Goal: Check status

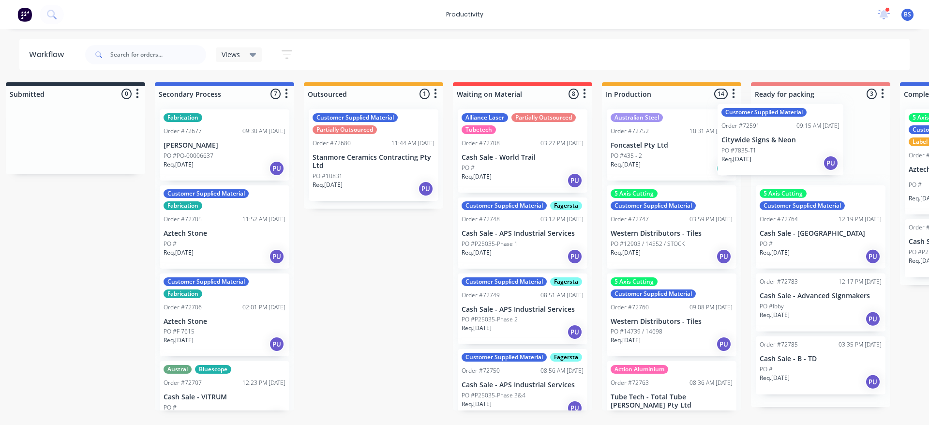
drag, startPoint x: 681, startPoint y: 168, endPoint x: 857, endPoint y: 163, distance: 176.6
click at [857, 163] on div "Submitted 0 Sort By Created date Required date Order number Customer name Most …" at bounding box center [854, 246] width 1753 height 328
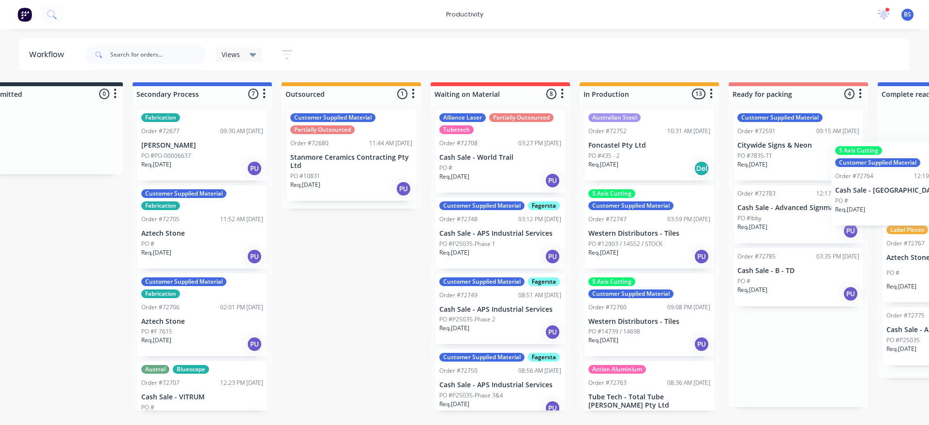
scroll to position [0, 70]
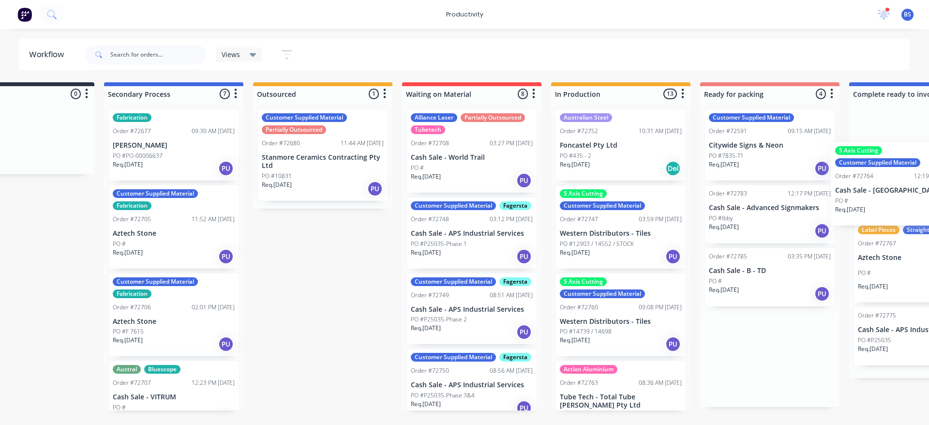
drag, startPoint x: 826, startPoint y: 256, endPoint x: 906, endPoint y: 212, distance: 92.0
click at [906, 212] on div "Submitted 0 Sort By Created date Required date Order number Customer name Most …" at bounding box center [802, 246] width 1753 height 328
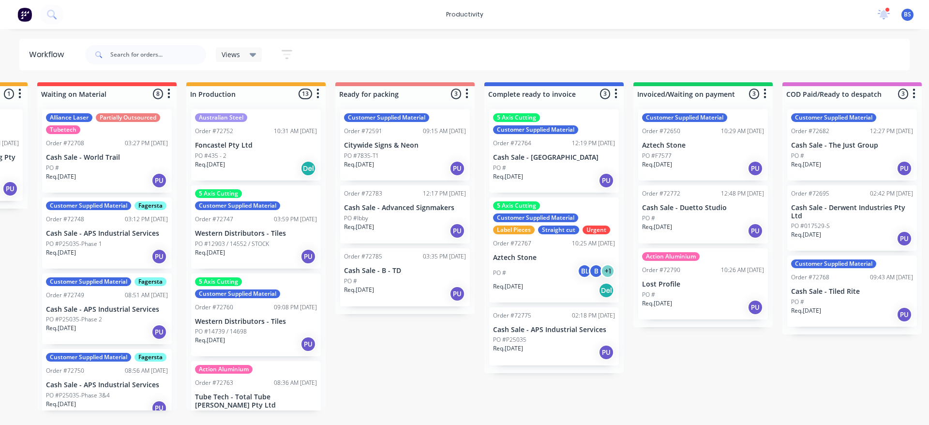
scroll to position [0, 434]
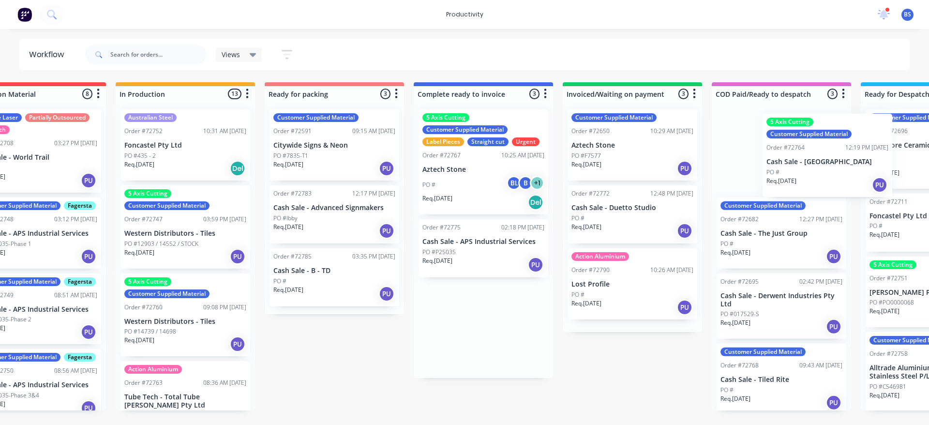
drag, startPoint x: 576, startPoint y: 179, endPoint x: 856, endPoint y: 184, distance: 280.1
click at [856, 184] on div "Submitted 0 Sort By Created date Required date Order number Customer name Most …" at bounding box center [368, 246] width 1753 height 328
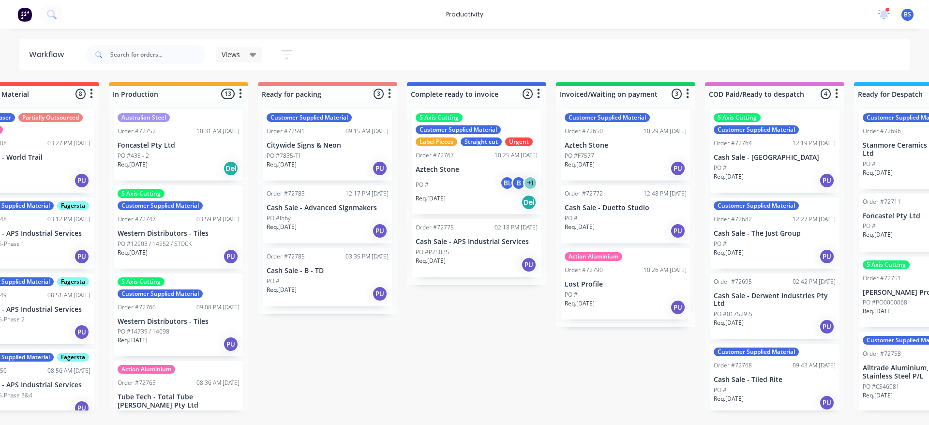
click at [799, 177] on div "Req. [DATE] PU" at bounding box center [774, 180] width 122 height 16
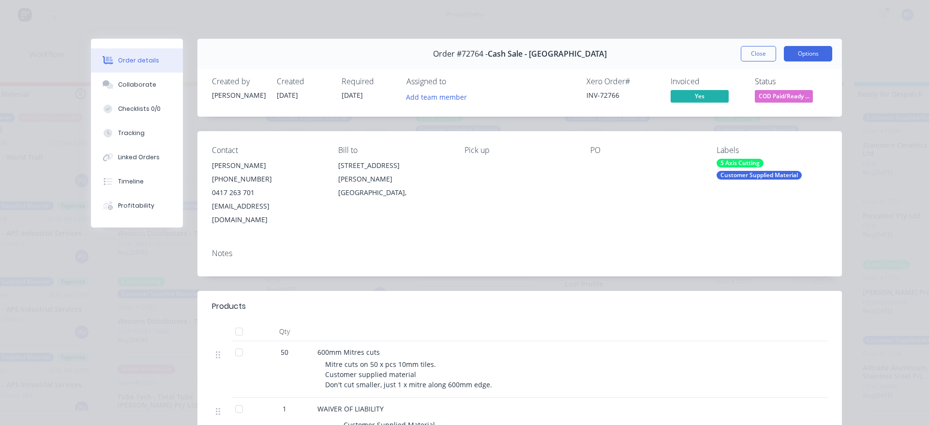
click at [804, 53] on button "Options" at bounding box center [808, 53] width 48 height 15
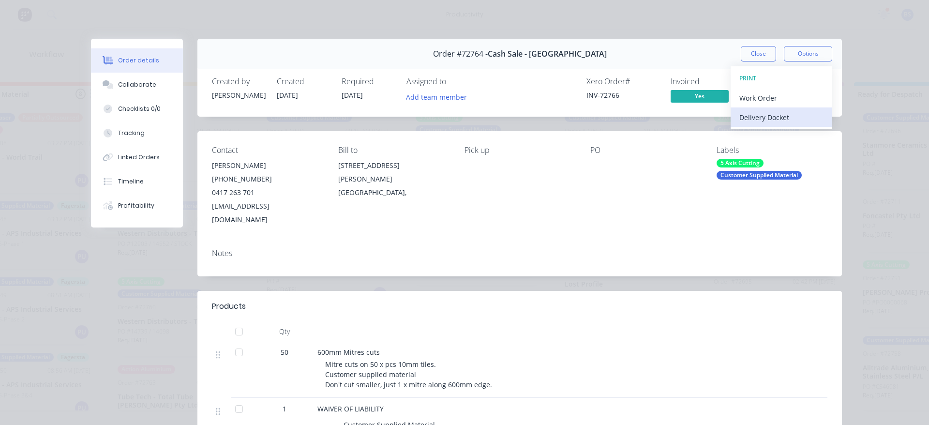
click at [761, 116] on div "Delivery Docket" at bounding box center [781, 117] width 84 height 14
click at [758, 119] on div "Standard" at bounding box center [781, 117] width 84 height 14
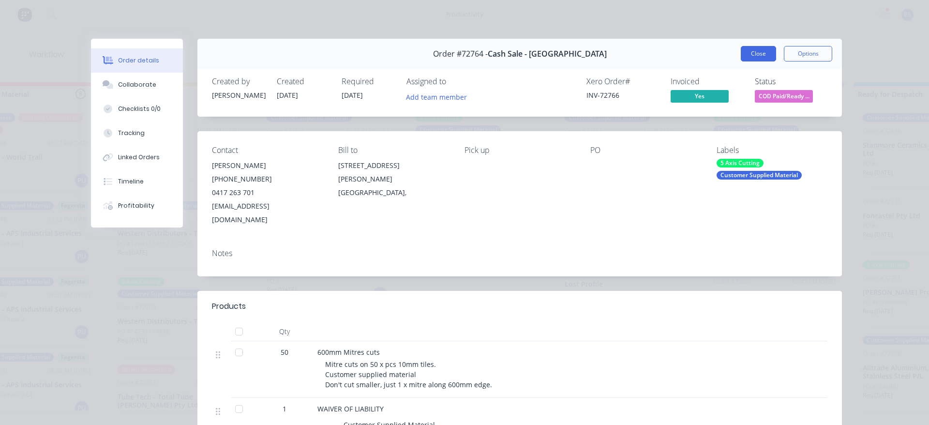
click at [764, 55] on button "Close" at bounding box center [758, 53] width 35 height 15
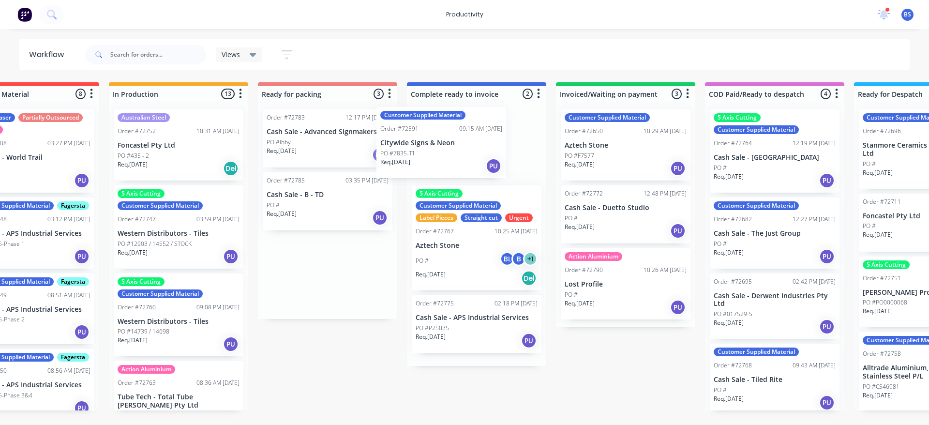
drag, startPoint x: 318, startPoint y: 170, endPoint x: 436, endPoint y: 167, distance: 118.1
click at [436, 167] on div "Submitted 0 Sort By Created date Required date Order number Customer name Most …" at bounding box center [361, 246] width 1753 height 328
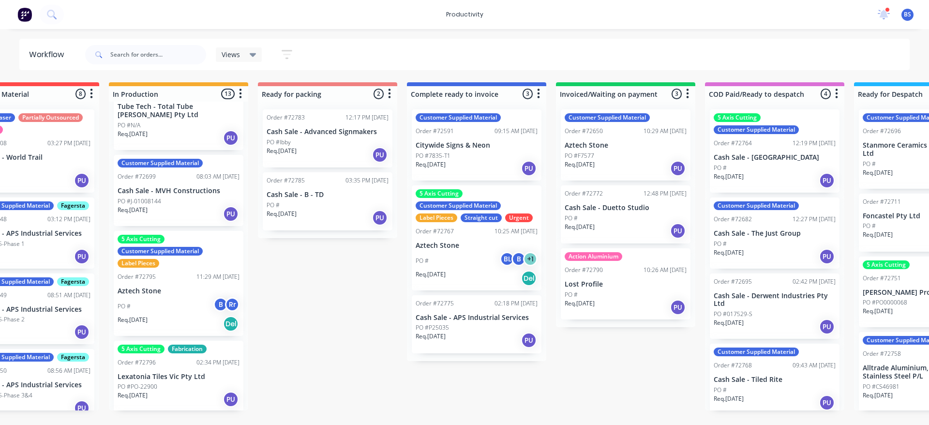
scroll to position [339, 0]
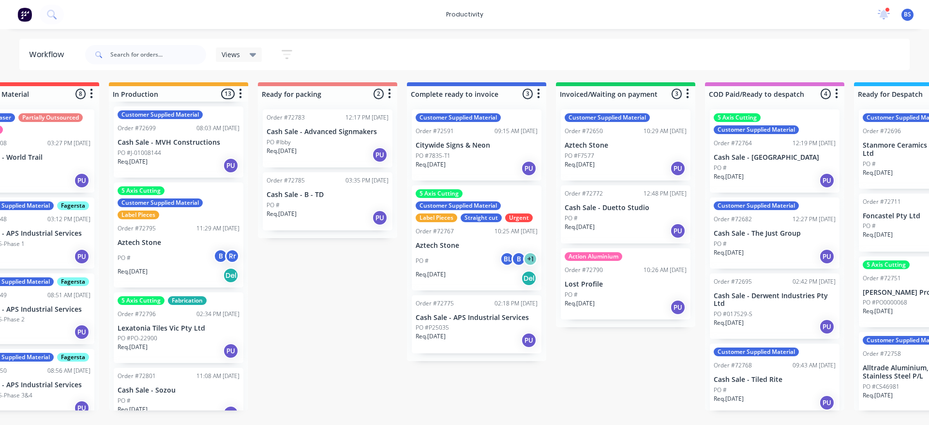
click at [183, 267] on div "Req. [DATE] Del" at bounding box center [179, 275] width 122 height 16
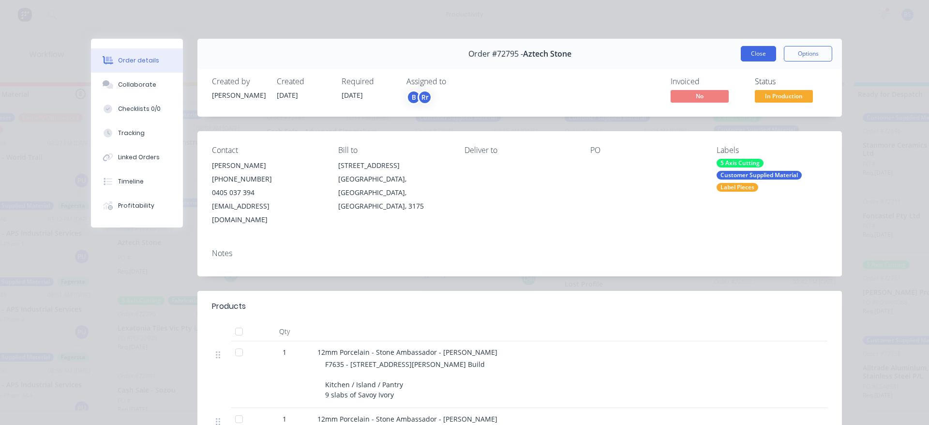
click at [757, 54] on button "Close" at bounding box center [758, 53] width 35 height 15
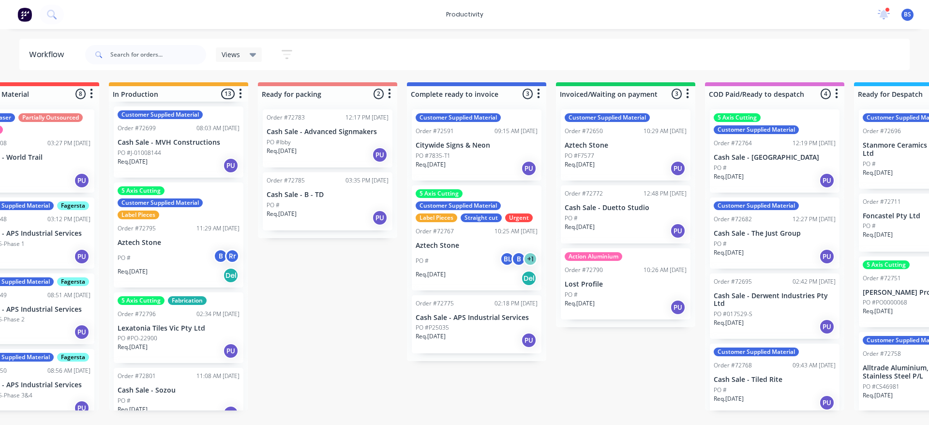
click at [797, 390] on div "PO #" at bounding box center [774, 389] width 122 height 9
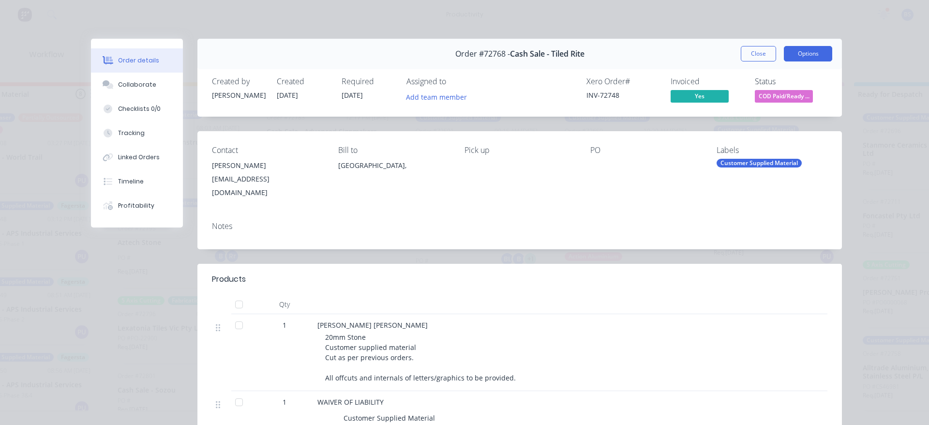
click at [790, 52] on button "Options" at bounding box center [808, 53] width 48 height 15
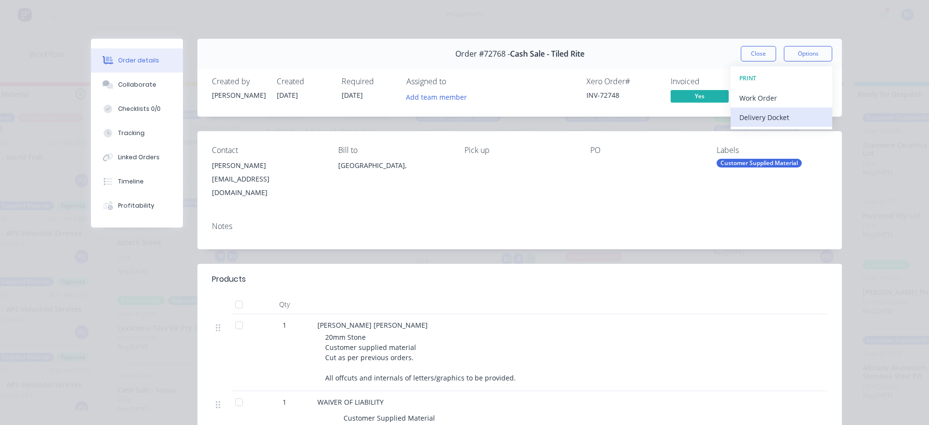
click at [757, 117] on div "Delivery Docket" at bounding box center [781, 117] width 84 height 14
click at [757, 117] on div "Standard" at bounding box center [781, 117] width 84 height 14
